Goal: Information Seeking & Learning: Check status

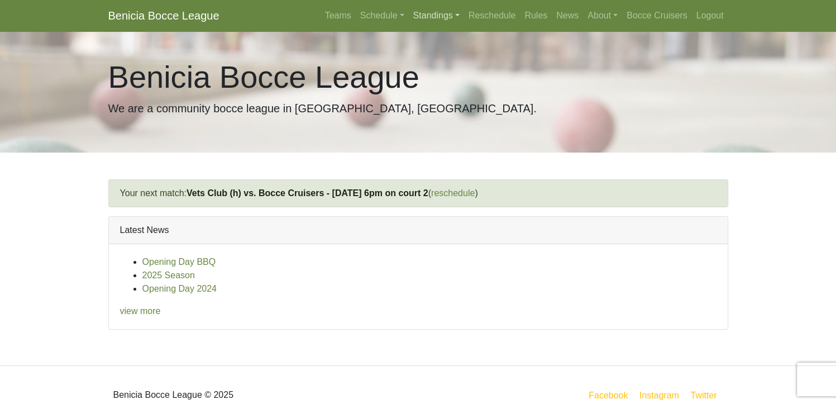
click at [433, 13] on link "Standings" at bounding box center [436, 15] width 55 height 22
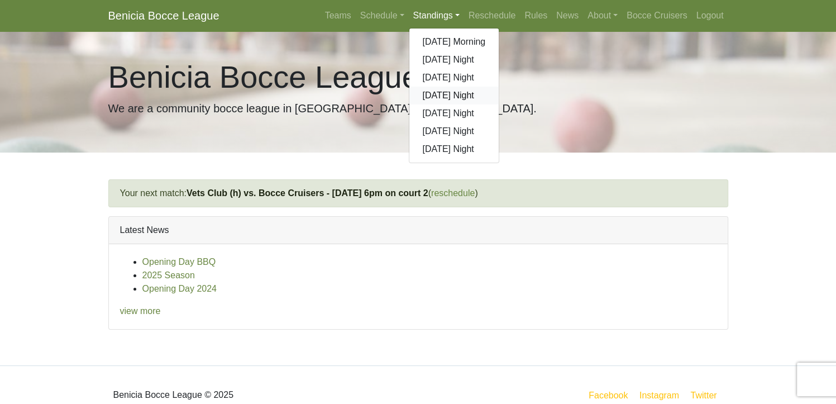
click at [436, 97] on link "[DATE] Night" at bounding box center [454, 96] width 90 height 18
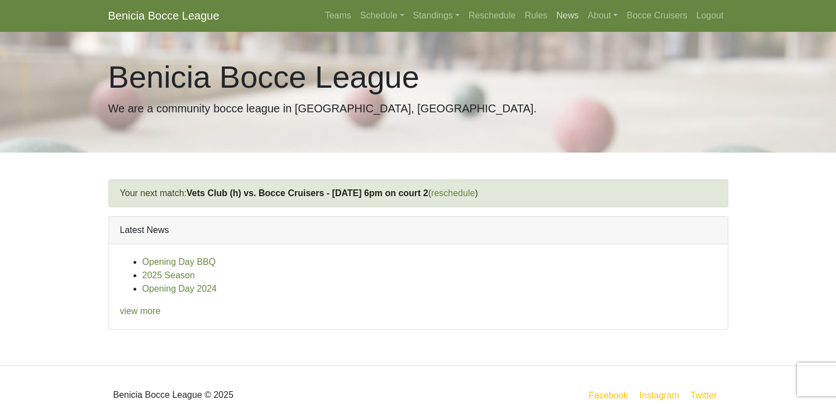
click at [566, 14] on link "News" at bounding box center [567, 15] width 31 height 22
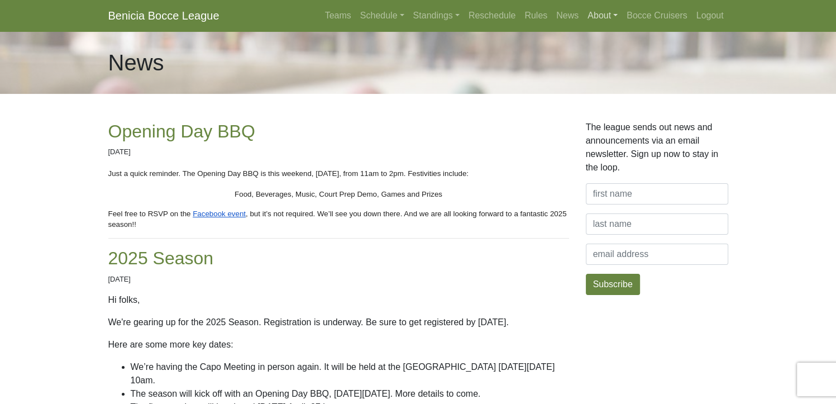
click at [605, 15] on link "About" at bounding box center [602, 15] width 39 height 22
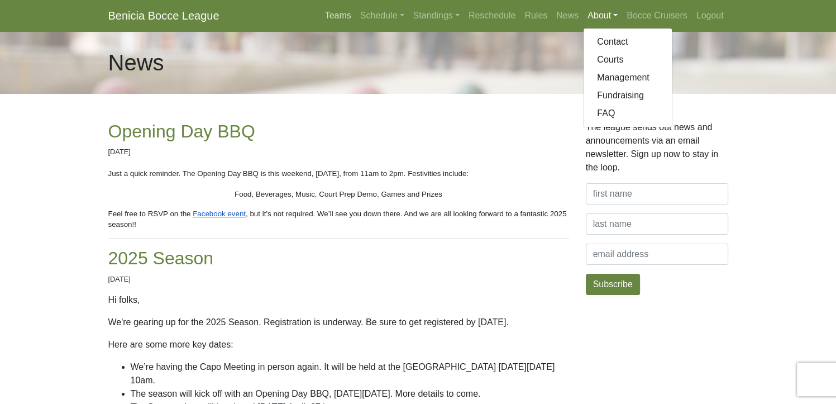
click at [345, 15] on link "Teams" at bounding box center [338, 15] width 35 height 22
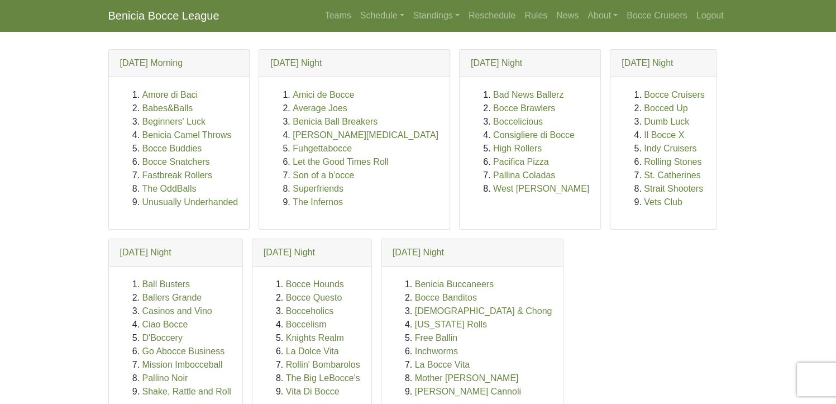
scroll to position [71, 0]
click at [51, 130] on body "Benicia Bocce League Teams Schedule Sunday Morning Sunday Night Monday Night Tu…" at bounding box center [418, 221] width 836 height 585
